Goal: Task Accomplishment & Management: Manage account settings

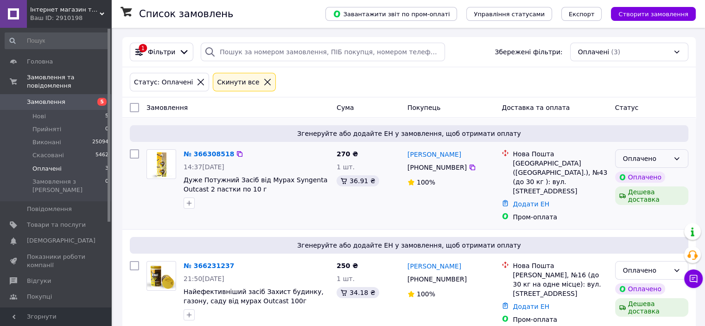
click at [634, 163] on div "Оплачено" at bounding box center [646, 158] width 46 height 10
click at [632, 179] on li "Прийнято" at bounding box center [651, 178] width 72 height 17
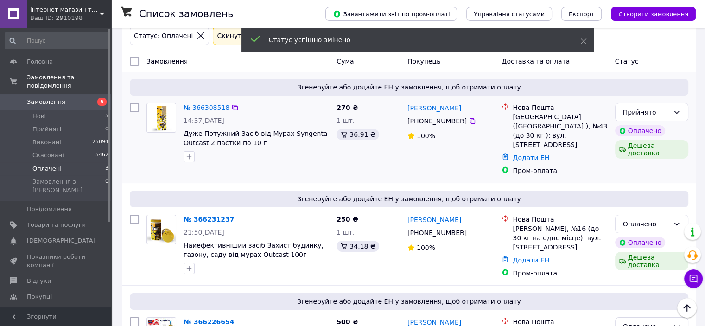
scroll to position [93, 0]
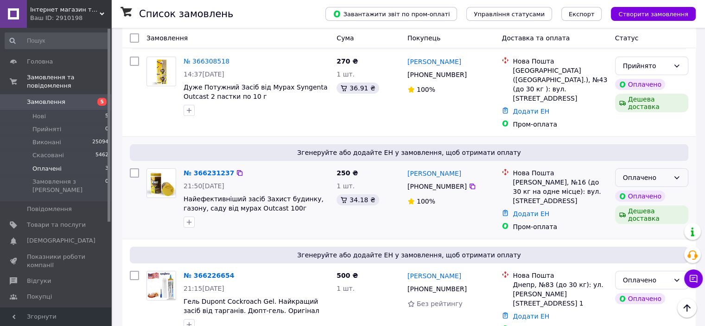
click at [636, 172] on div "Оплачено" at bounding box center [646, 177] width 46 height 10
click at [633, 185] on li "Прийнято" at bounding box center [651, 184] width 72 height 17
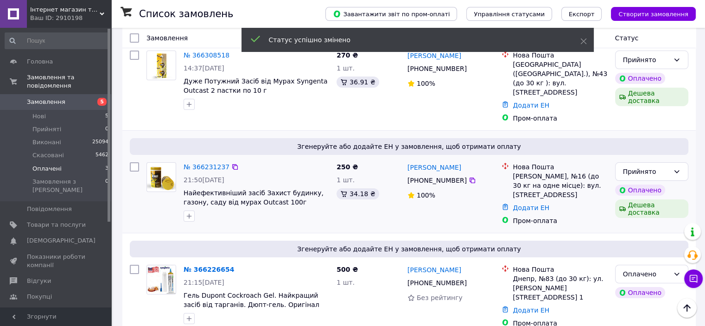
scroll to position [101, 0]
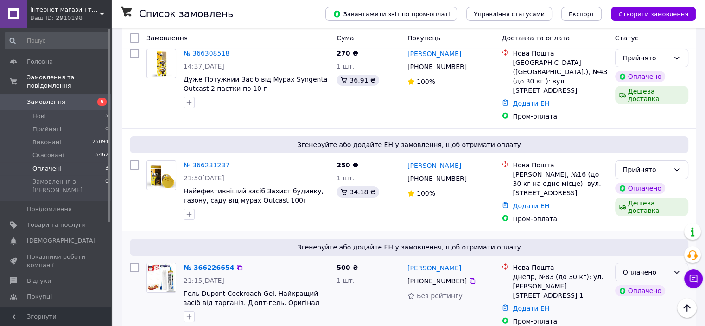
click at [627, 267] on div "Оплачено" at bounding box center [646, 272] width 46 height 10
click at [628, 279] on li "Прийнято" at bounding box center [651, 278] width 72 height 17
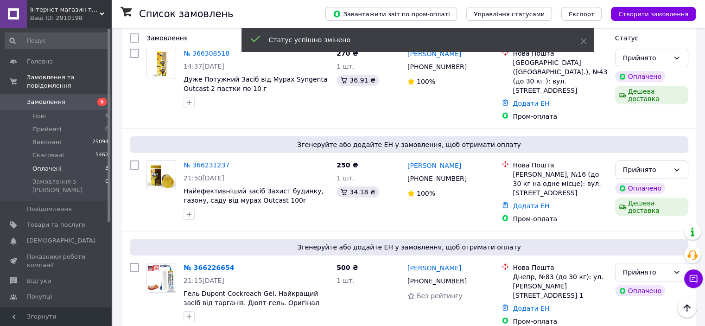
click at [40, 112] on span "Нові" at bounding box center [38, 116] width 13 height 8
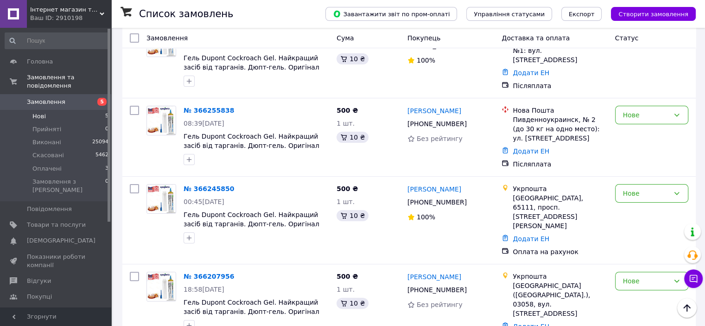
scroll to position [194, 0]
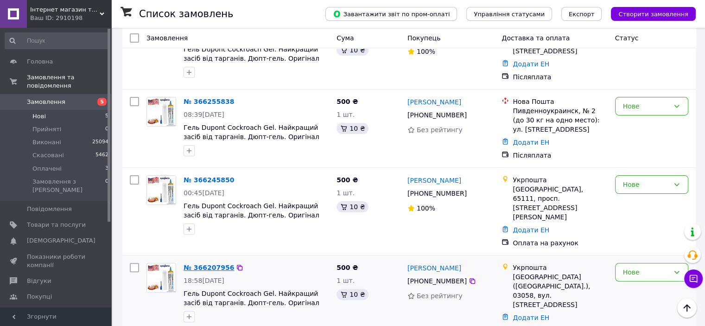
click at [208, 264] on link "№ 366207956" at bounding box center [208, 267] width 50 height 7
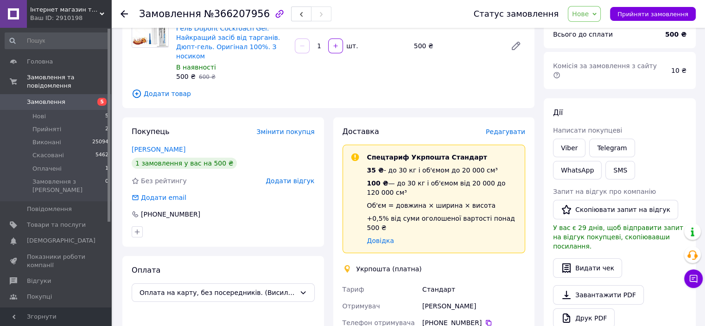
scroll to position [139, 0]
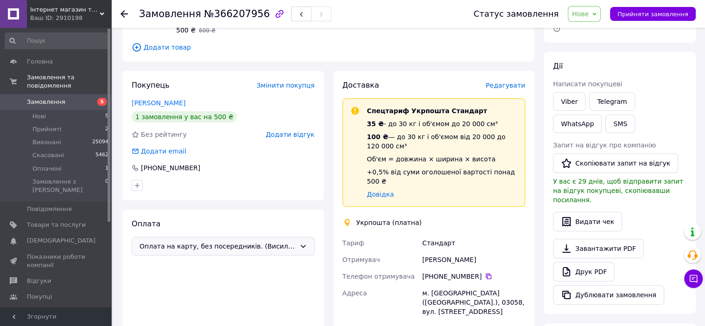
click at [264, 241] on span "Оплата на карту, без посередників. (Висилаємо реквізити)" at bounding box center [217, 246] width 156 height 10
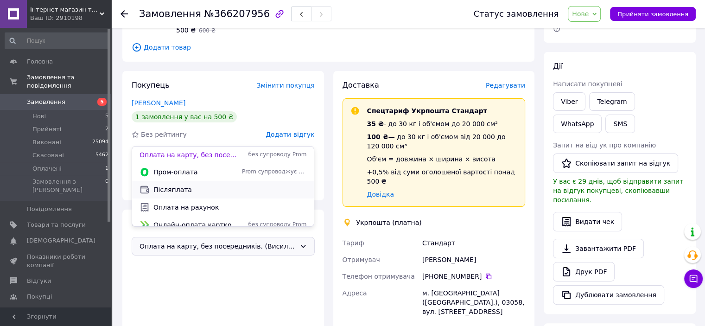
scroll to position [24, 0]
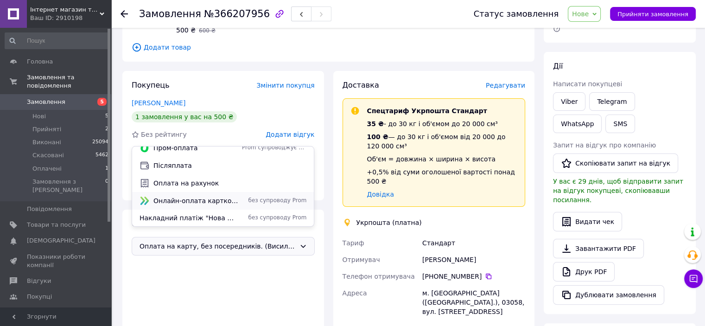
click at [220, 196] on span "Онлайн-оплата карткою Visa, Mastercard - LiqPay" at bounding box center [195, 200] width 85 height 9
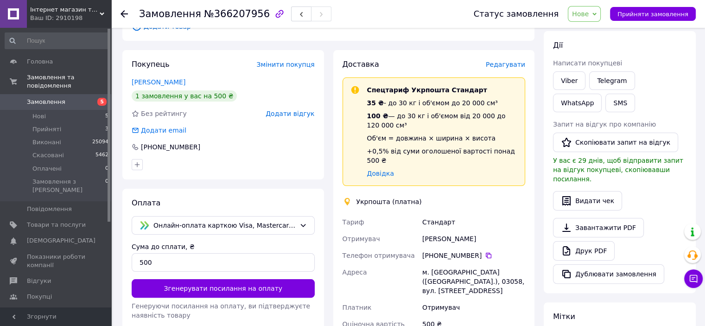
scroll to position [190, 0]
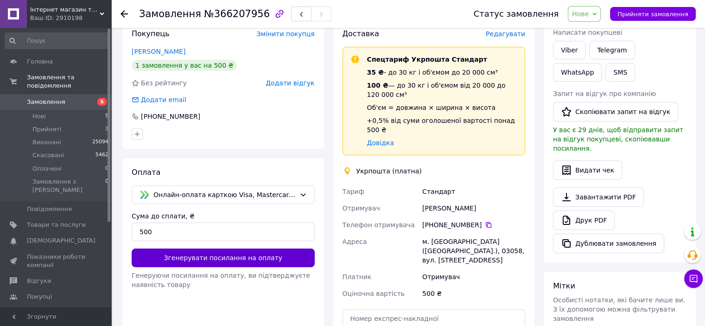
click at [223, 248] on button "Згенерувати посилання на оплату" at bounding box center [223, 257] width 183 height 19
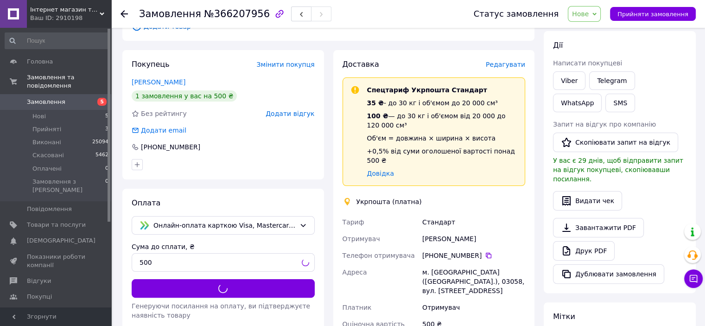
scroll to position [144, 0]
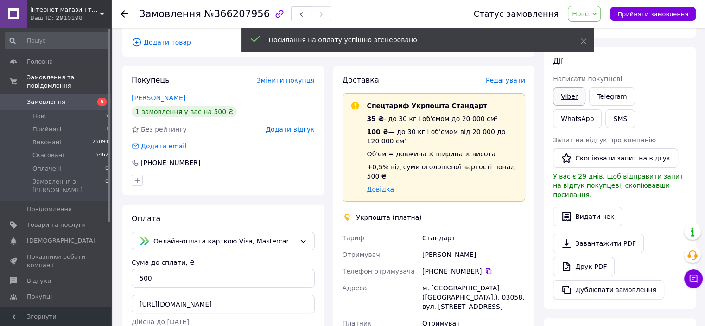
click at [565, 87] on link "Viber" at bounding box center [569, 96] width 32 height 19
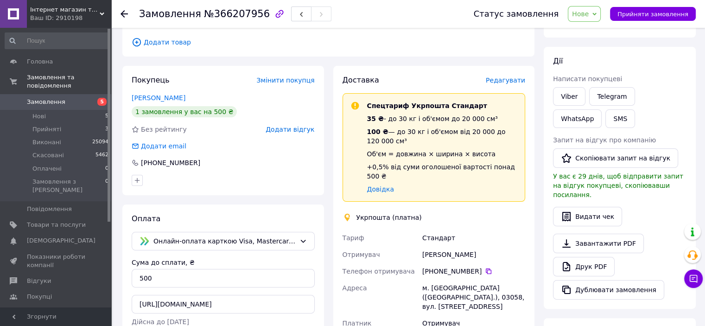
click at [228, 14] on span "№366207956" at bounding box center [237, 13] width 66 height 11
copy span "366207956"
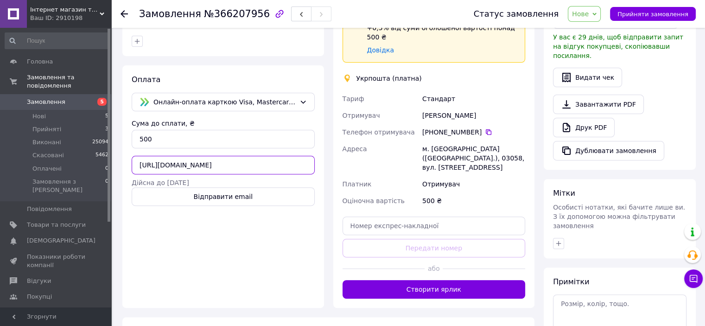
scroll to position [0, 127]
drag, startPoint x: 138, startPoint y: 155, endPoint x: 316, endPoint y: 153, distance: 178.8
click at [316, 153] on div "Оплата Онлайн-оплата карткою Visa, Mastercard - LiqPay Сума до сплати, ₴ 500 ht…" at bounding box center [222, 186] width 201 height 242
click at [556, 240] on icon "button" at bounding box center [558, 242] width 5 height 5
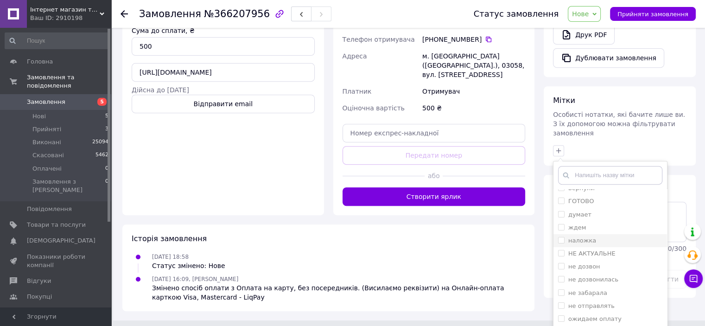
scroll to position [93, 0]
click at [563, 269] on input "ожидаем оплату" at bounding box center [561, 272] width 6 height 6
checkbox input "true"
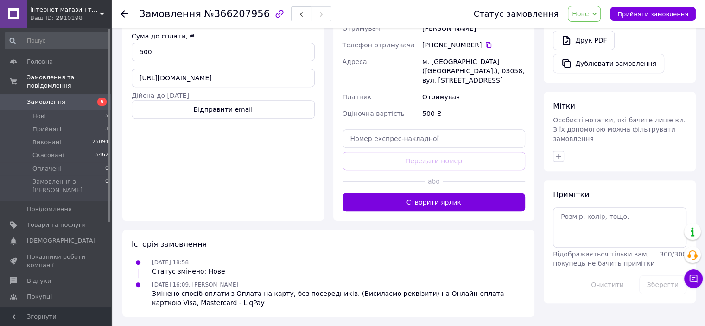
scroll to position [342, 0]
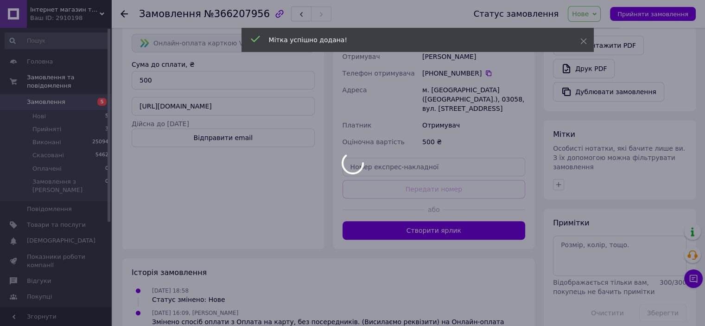
click at [204, 128] on div at bounding box center [352, 163] width 705 height 326
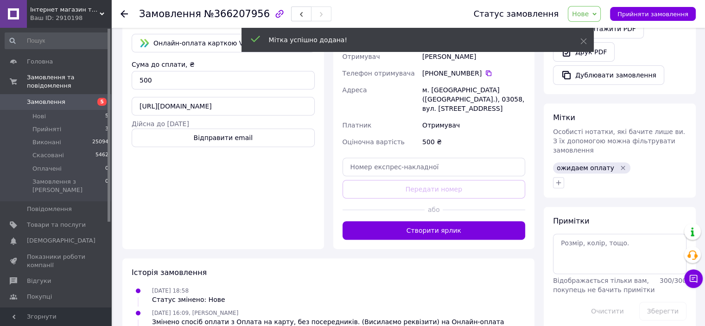
scroll to position [365, 0]
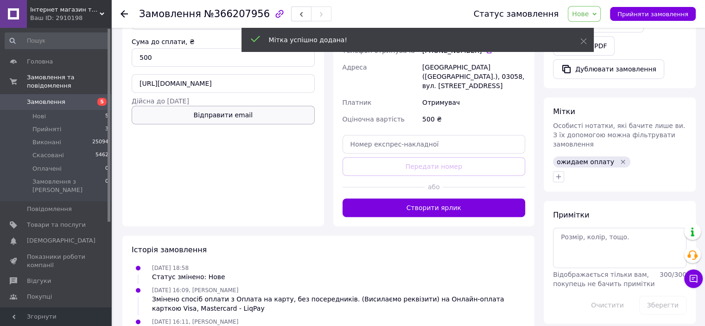
click at [242, 108] on button "Відправити email" at bounding box center [223, 115] width 183 height 19
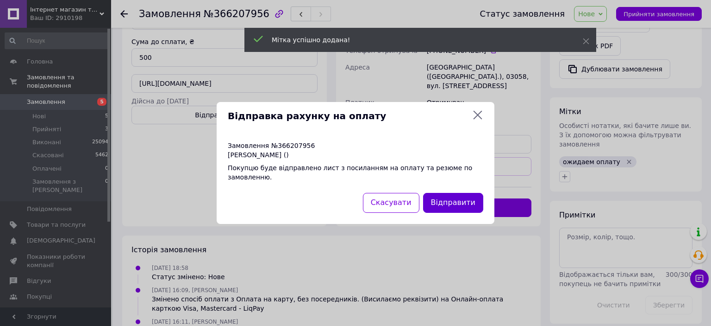
click at [455, 196] on button "Відправити" at bounding box center [453, 203] width 60 height 20
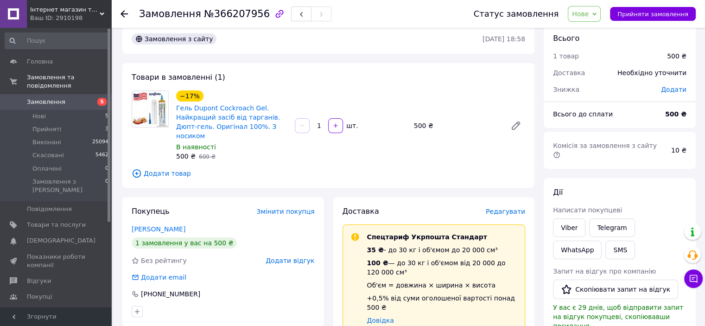
scroll to position [0, 0]
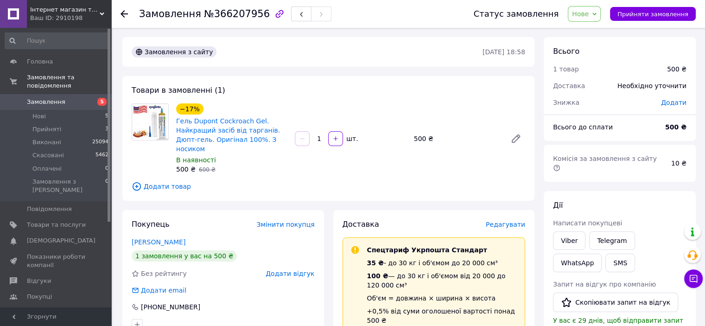
click at [123, 13] on icon at bounding box center [123, 13] width 7 height 7
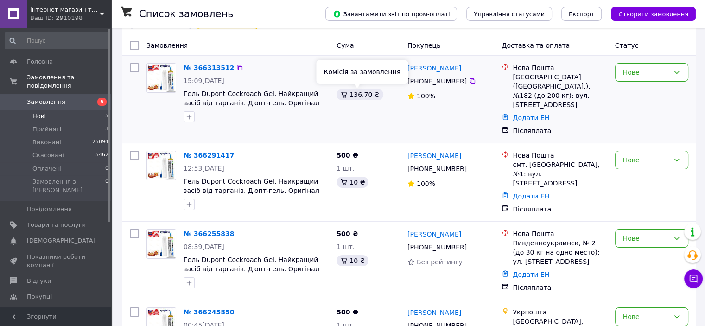
scroll to position [185, 0]
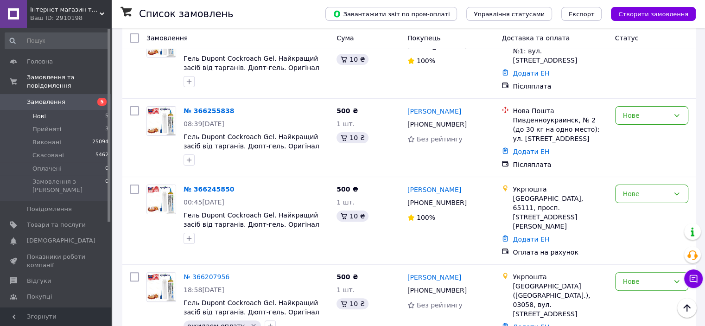
click at [39, 112] on span "Нові" at bounding box center [38, 116] width 13 height 8
click at [207, 185] on link "№ 366245850" at bounding box center [208, 188] width 50 height 7
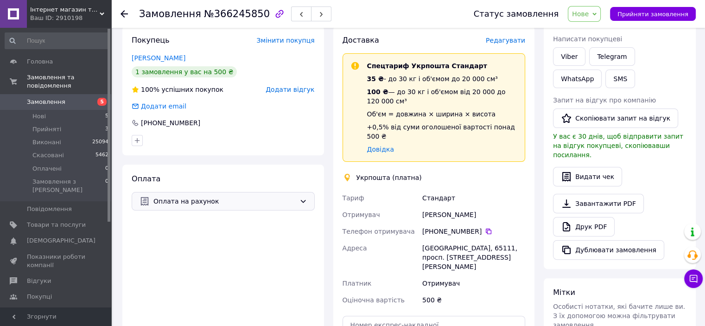
scroll to position [185, 0]
click at [303, 196] on icon at bounding box center [302, 199] width 7 height 7
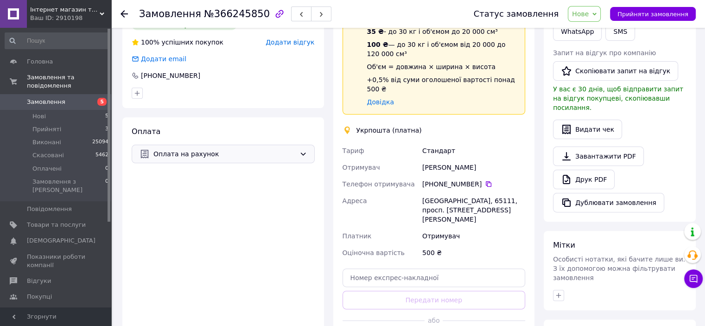
click at [244, 149] on span "Оплата на рахунок" at bounding box center [224, 154] width 142 height 10
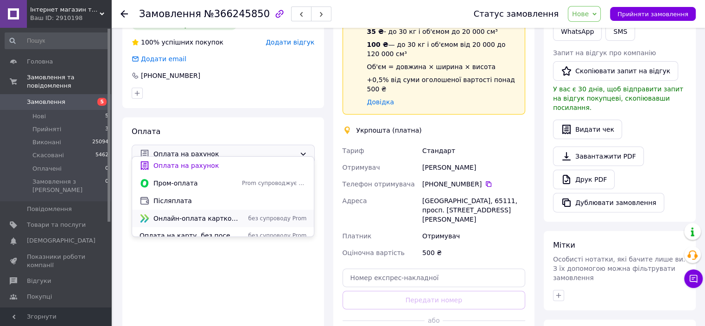
click at [206, 216] on span "Онлайн-оплата карткою Visa, Mastercard - LiqPay" at bounding box center [195, 218] width 85 height 9
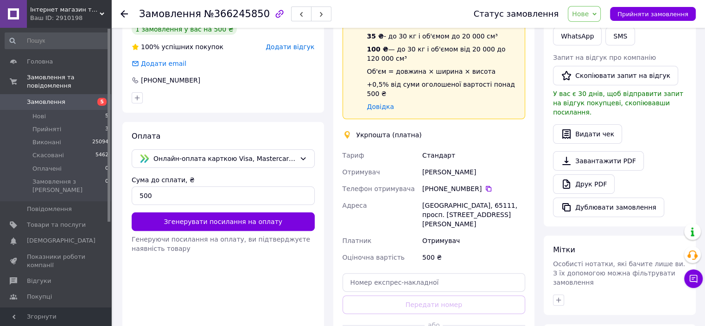
scroll to position [237, 0]
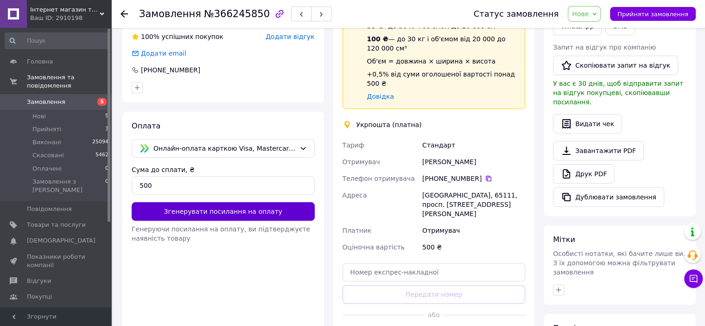
click at [250, 202] on button "Згенерувати посилання на оплату" at bounding box center [223, 211] width 183 height 19
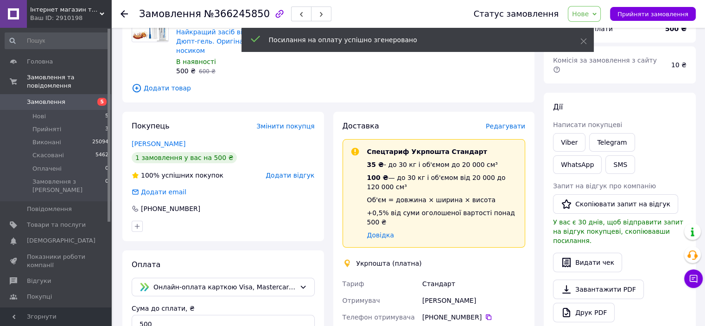
scroll to position [98, 0]
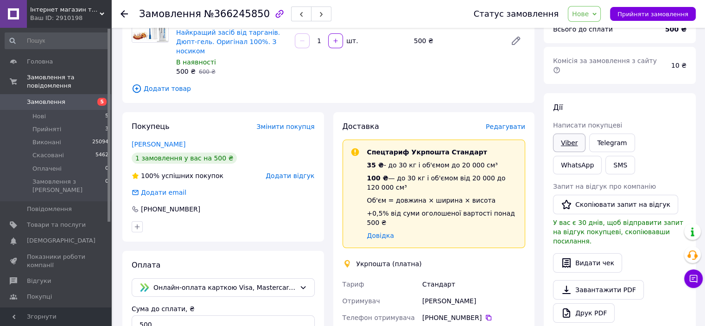
click at [569, 133] on link "Viber" at bounding box center [569, 142] width 32 height 19
click at [226, 13] on span "№366245850" at bounding box center [237, 13] width 66 height 11
copy span "366245850"
drag, startPoint x: 421, startPoint y: 288, endPoint x: 417, endPoint y: 284, distance: 5.9
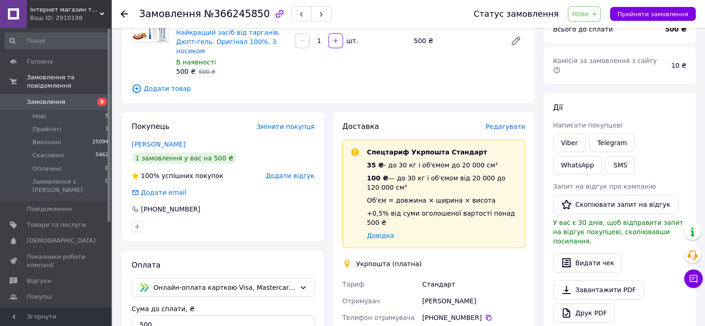
click at [421, 292] on div "[PERSON_NAME]" at bounding box center [473, 300] width 107 height 17
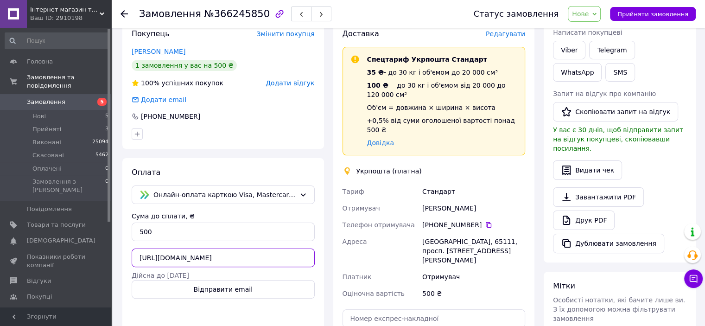
scroll to position [0, 119]
drag, startPoint x: 139, startPoint y: 247, endPoint x: 317, endPoint y: 249, distance: 177.9
click at [317, 249] on div "Оплата Онлайн-оплата карткою Visa, Mastercard - LiqPay Сума до сплати, ₴ 500 ht…" at bounding box center [222, 279] width 201 height 242
click at [224, 282] on button "Відправити email" at bounding box center [223, 289] width 183 height 19
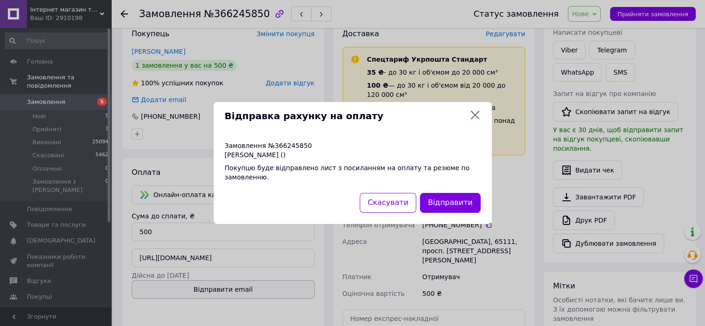
scroll to position [0, 0]
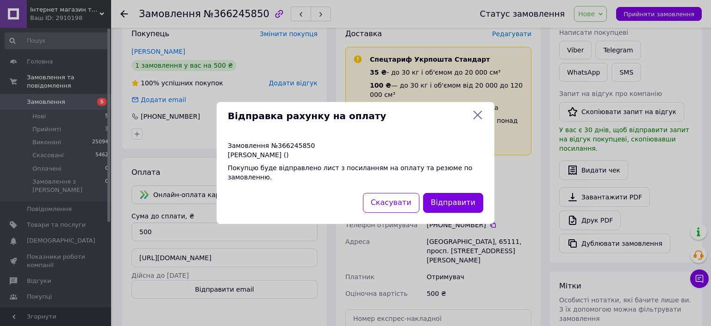
click at [457, 200] on button "Відправити" at bounding box center [453, 203] width 60 height 20
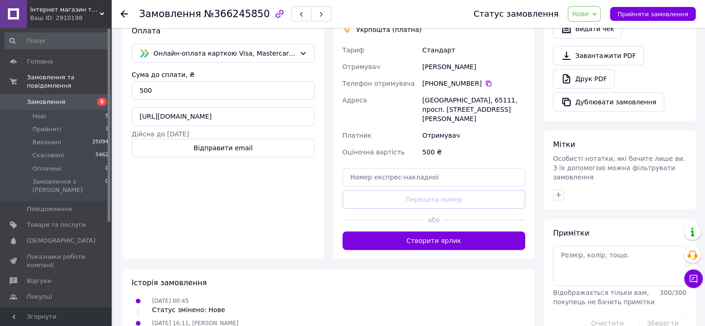
scroll to position [333, 0]
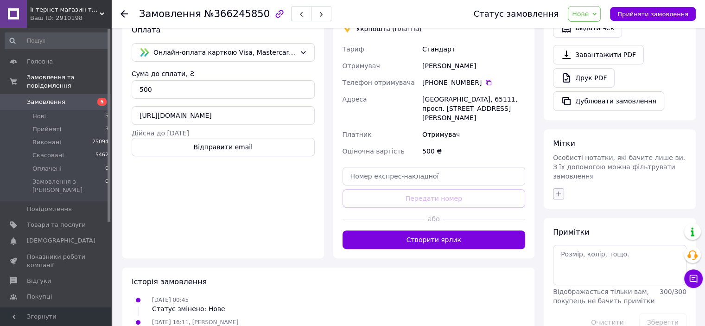
click at [556, 190] on icon "button" at bounding box center [557, 193] width 7 height 7
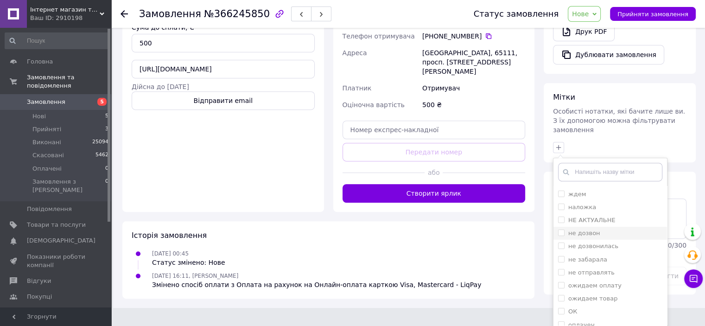
scroll to position [93, 0]
drag, startPoint x: 561, startPoint y: 239, endPoint x: 565, endPoint y: 246, distance: 8.1
click at [560, 265] on input "ожидаем оплату" at bounding box center [561, 268] width 6 height 6
checkbox input "true"
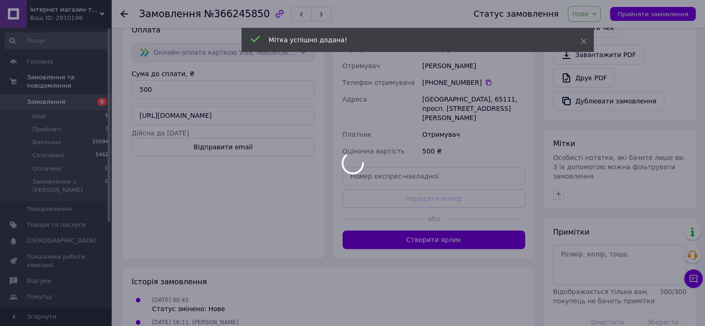
scroll to position [378, 0]
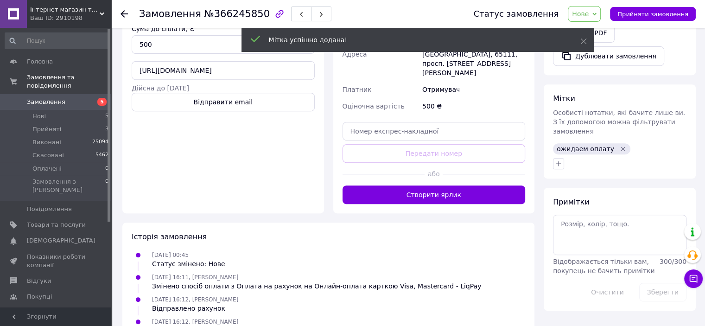
click at [124, 13] on icon at bounding box center [123, 13] width 7 height 7
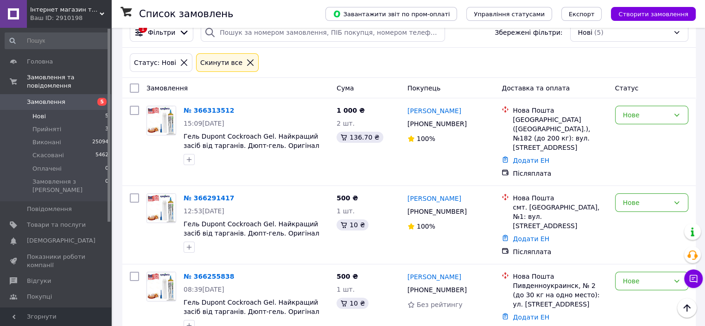
scroll to position [3, 0]
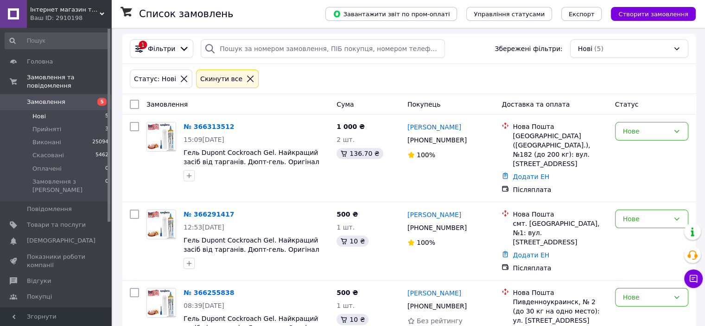
click at [247, 78] on icon at bounding box center [250, 79] width 6 height 6
